Goal: Task Accomplishment & Management: Use online tool/utility

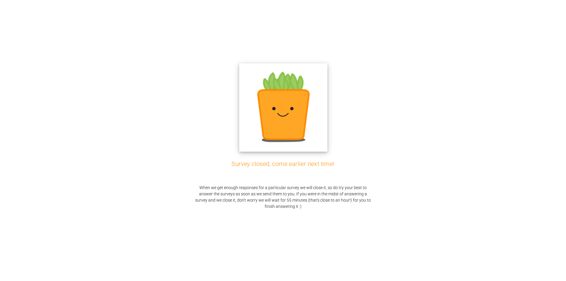
click at [280, 125] on img at bounding box center [283, 107] width 88 height 88
click at [396, 101] on div "Survey closed, come earlier next time! When we get enough responses for a parti…" at bounding box center [282, 140] width 551 height 266
